Goal: Navigation & Orientation: Find specific page/section

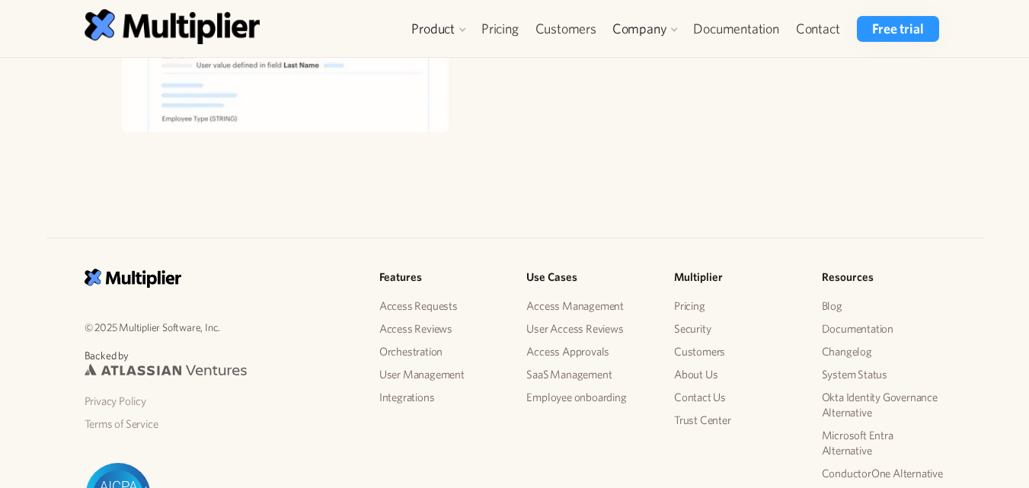
scroll to position [1928, 0]
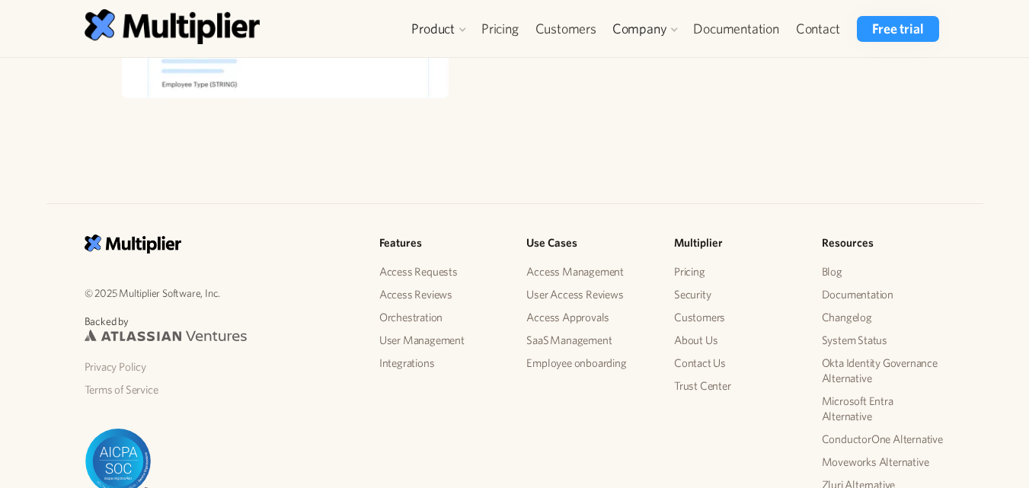
drag, startPoint x: 462, startPoint y: 159, endPoint x: 470, endPoint y: 158, distance: 7.7
click at [463, 158] on div "© 2025 Multiplier Software, Inc. Backed by Privacy Policy Terms of Service Feat…" at bounding box center [514, 372] width 1029 height 434
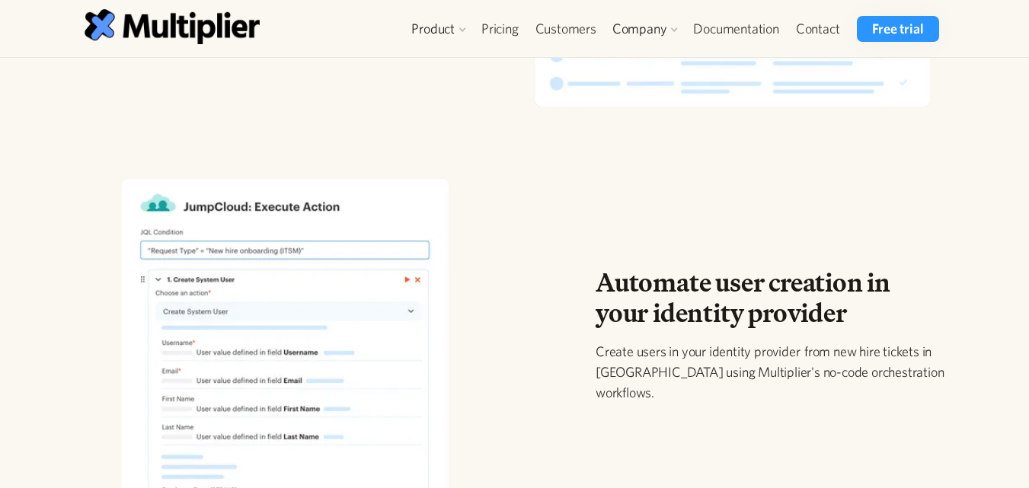
scroll to position [2028, 0]
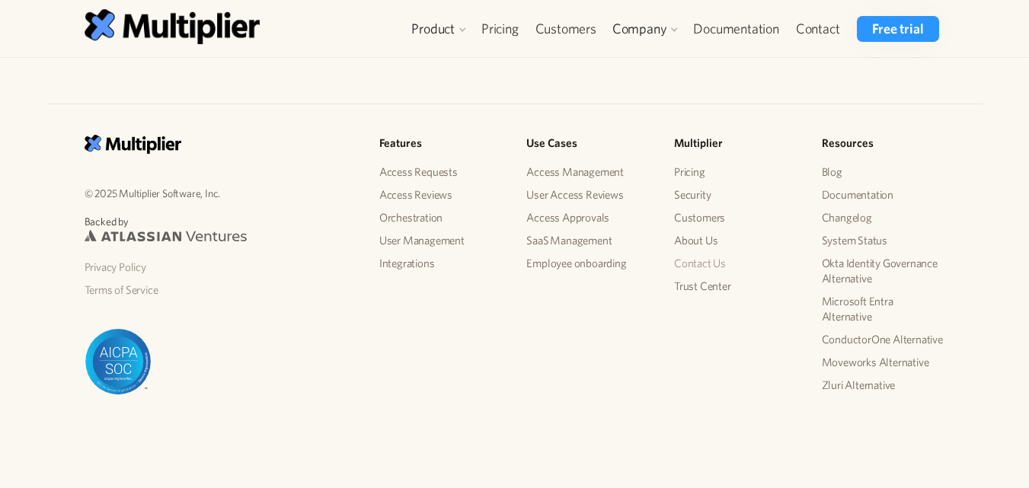
click at [703, 265] on link "Contact Us" at bounding box center [735, 263] width 123 height 23
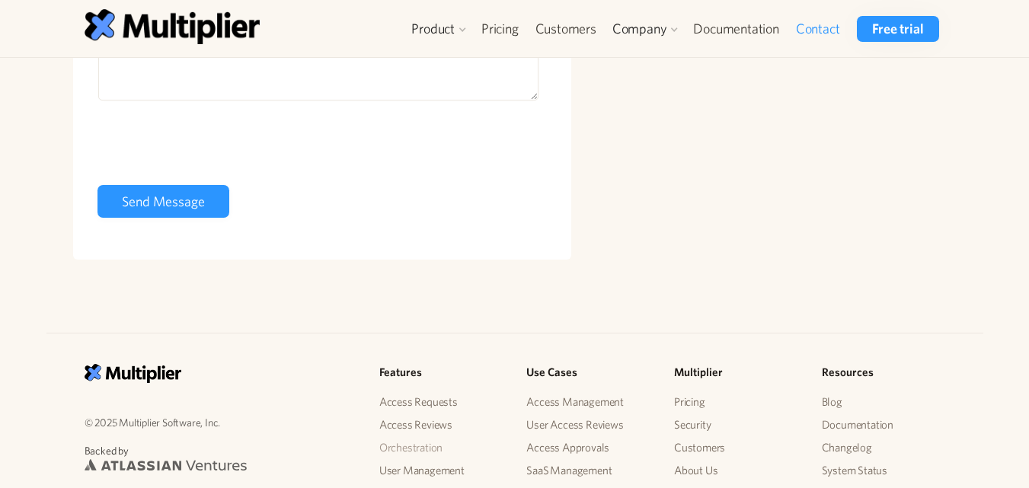
scroll to position [582, 0]
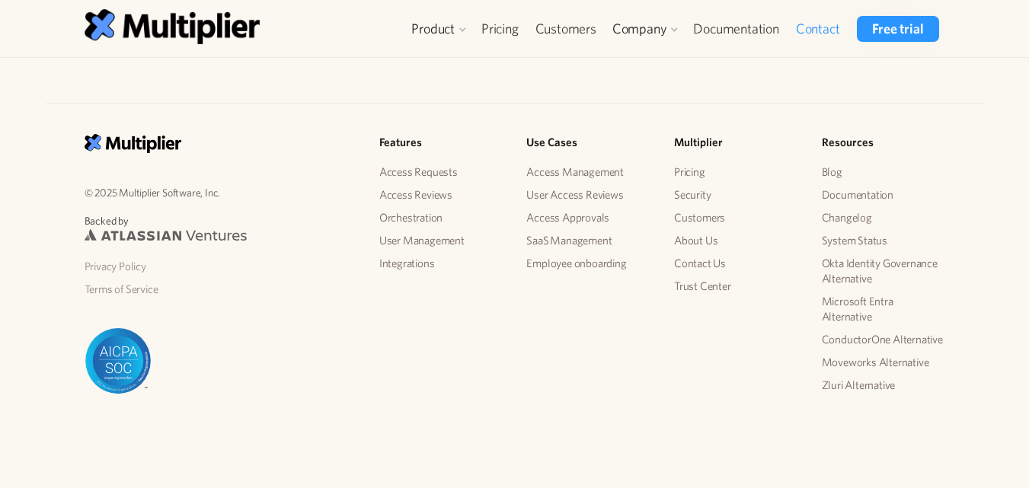
click at [349, 377] on div "© 2025 Multiplier Software, Inc. Backed by Privacy Policy Terms of Service" at bounding box center [219, 264] width 295 height 260
click at [679, 192] on link "Security" at bounding box center [735, 194] width 123 height 23
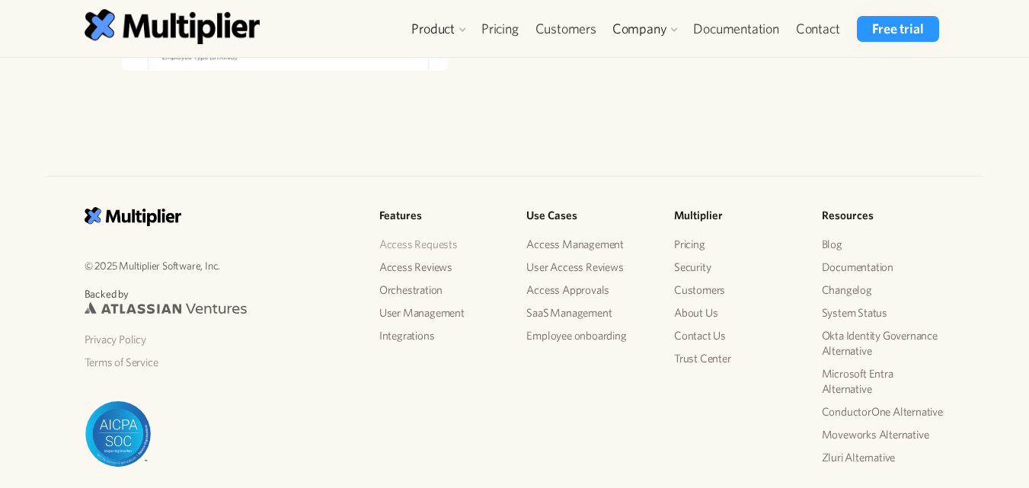
scroll to position [2028, 0]
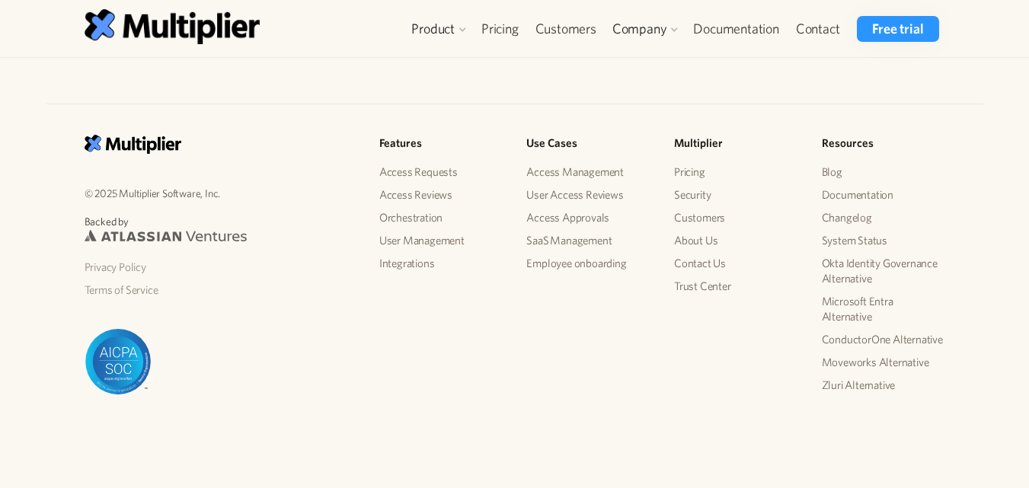
click at [511, 370] on div "© 2025 Multiplier Software, Inc. Backed by Privacy Policy Terms of Service Feat…" at bounding box center [514, 287] width 885 height 305
click at [140, 270] on link "Privacy Policy" at bounding box center [220, 267] width 270 height 23
